Goal: Find specific page/section: Find specific page/section

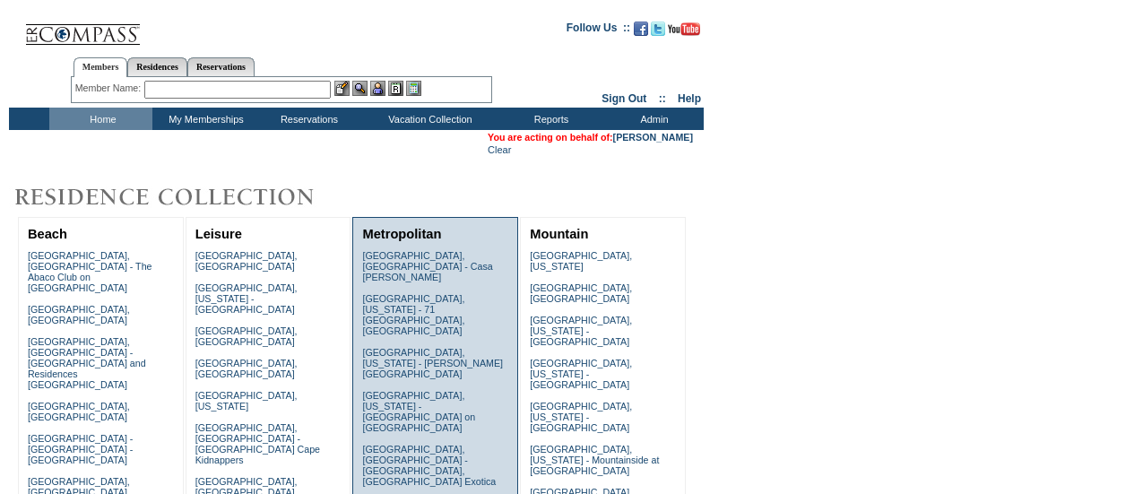
scroll to position [410, 0]
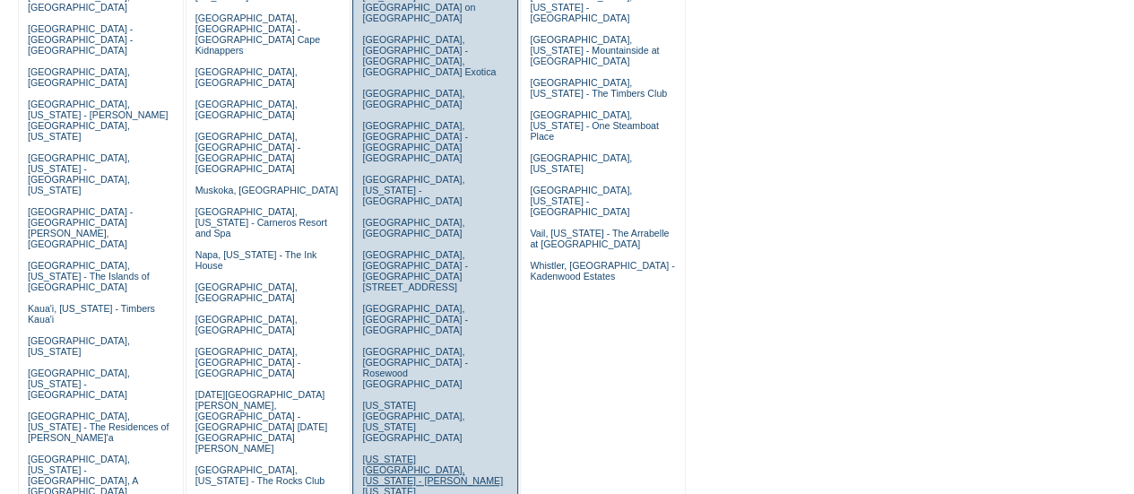
click at [423, 454] on link "[US_STATE][GEOGRAPHIC_DATA], [US_STATE] - [PERSON_NAME] [US_STATE]" at bounding box center [432, 475] width 141 height 43
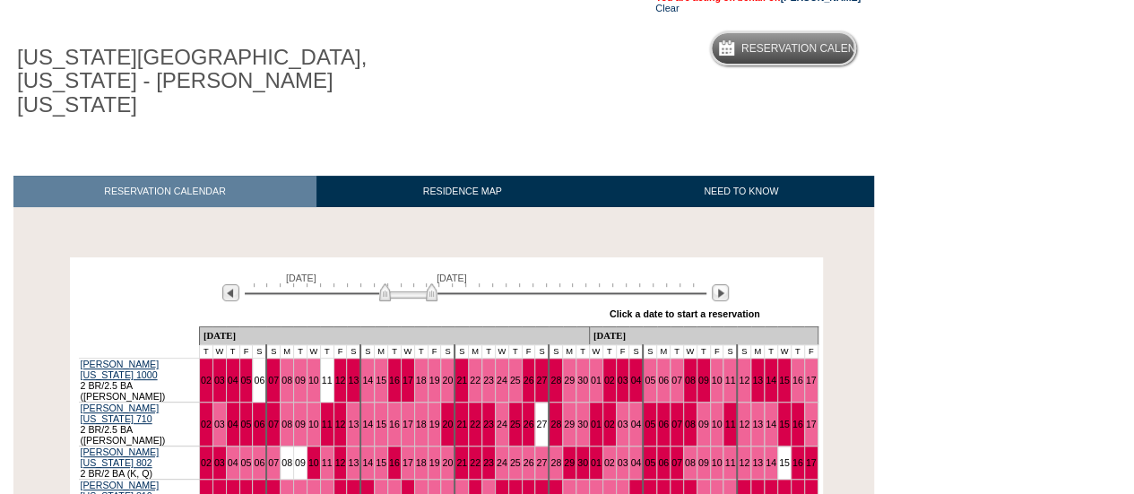
scroll to position [172, 0]
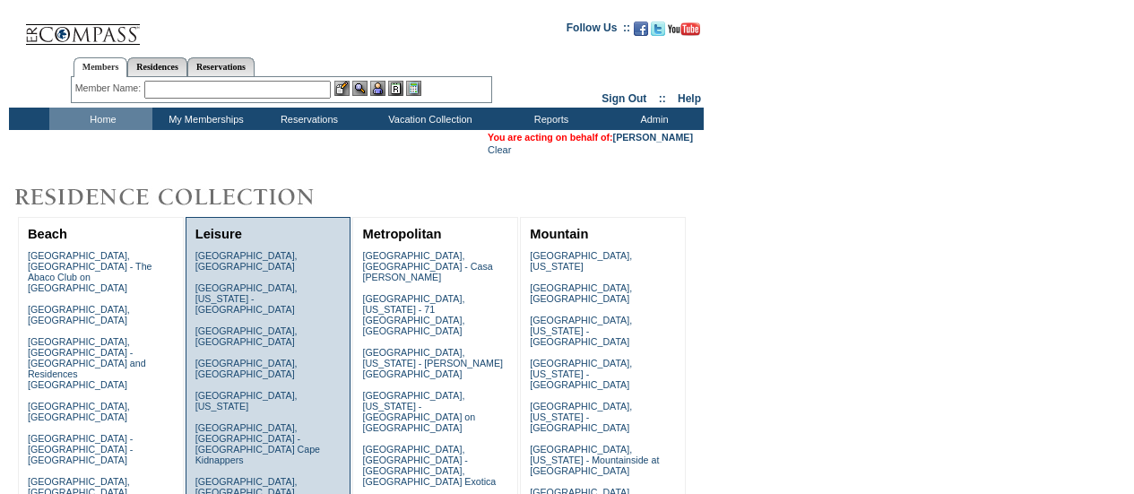
scroll to position [410, 0]
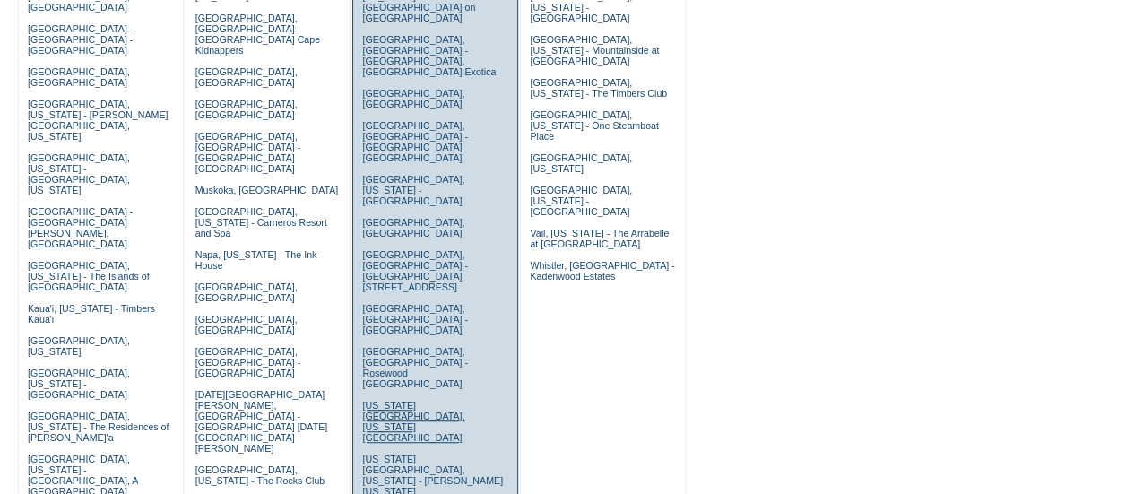
click at [372, 400] on link "[US_STATE][GEOGRAPHIC_DATA], [US_STATE][GEOGRAPHIC_DATA]" at bounding box center [413, 421] width 102 height 43
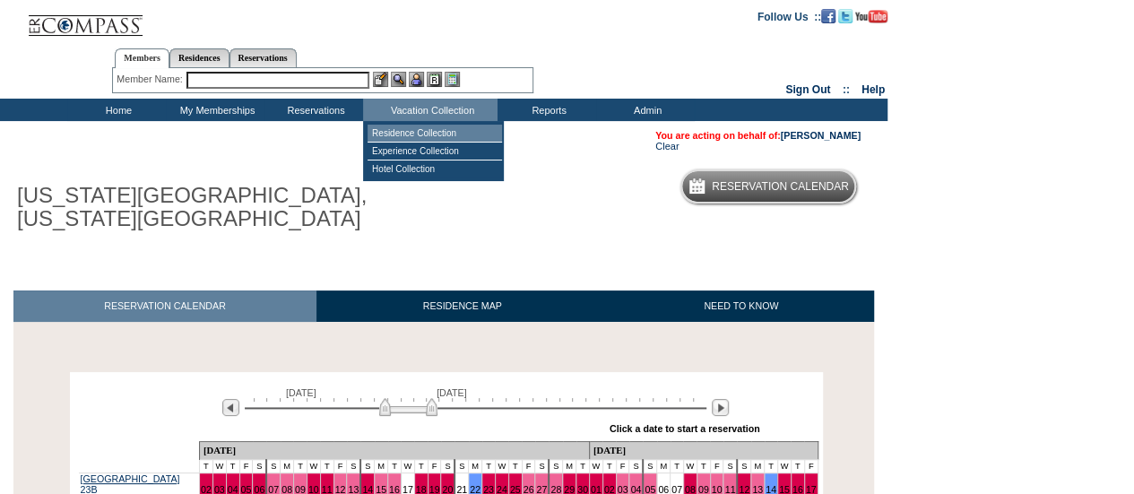
click at [427, 142] on td "Residence Collection" at bounding box center [435, 134] width 135 height 18
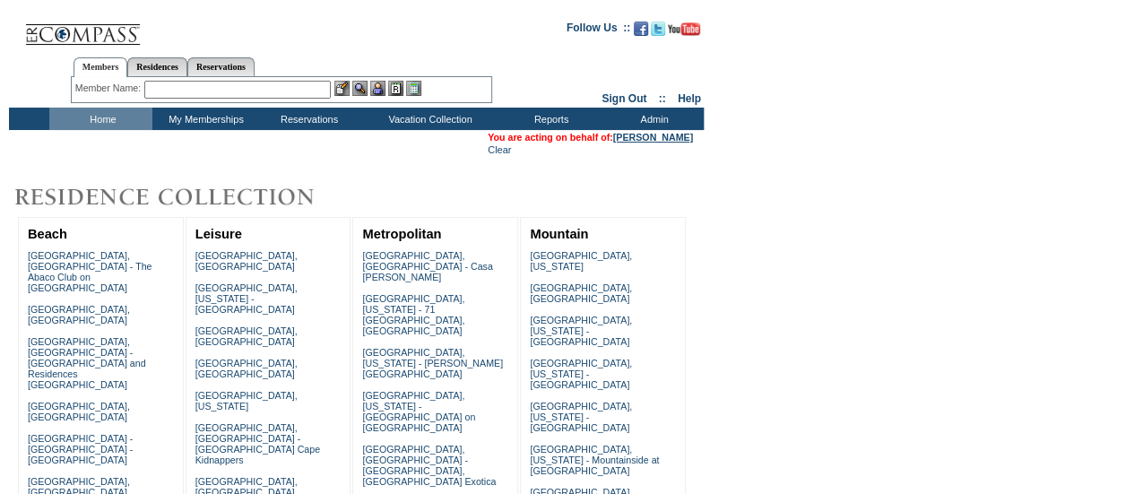
click at [640, 134] on link "[PERSON_NAME]" at bounding box center [653, 137] width 80 height 11
